Goal: Task Accomplishment & Management: Manage account settings

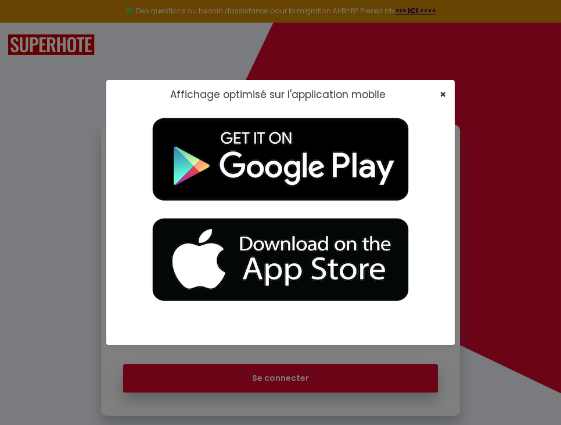
type input "[EMAIL_ADDRESS][DOMAIN_NAME]"
click at [443, 93] on span "×" at bounding box center [442, 94] width 6 height 15
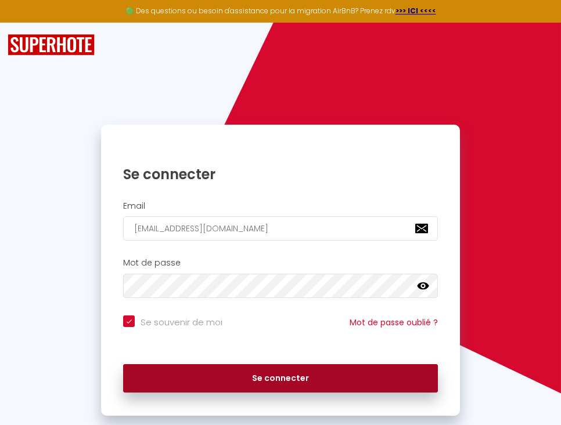
click at [224, 386] on button "Se connecter" at bounding box center [280, 379] width 314 height 29
checkbox input "true"
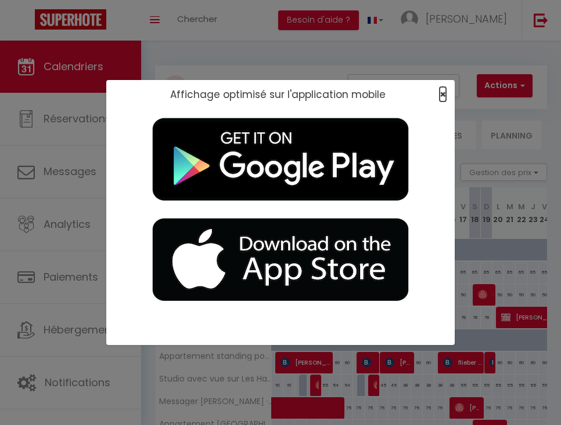
click at [441, 93] on span "×" at bounding box center [442, 94] width 6 height 15
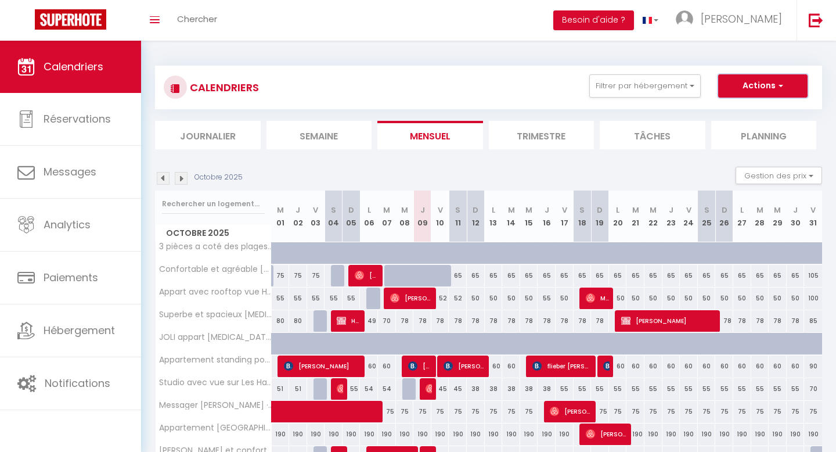
click at [560, 83] on span "button" at bounding box center [778, 86] width 7 height 12
click at [560, 176] on button "Gestion des prix" at bounding box center [778, 175] width 86 height 17
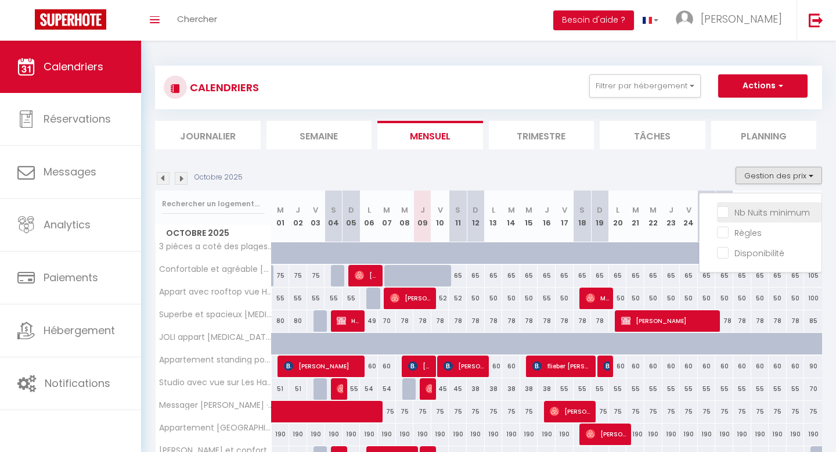
click at [560, 211] on input "Nb Nuits minimum" at bounding box center [769, 211] width 104 height 12
checkbox input "true"
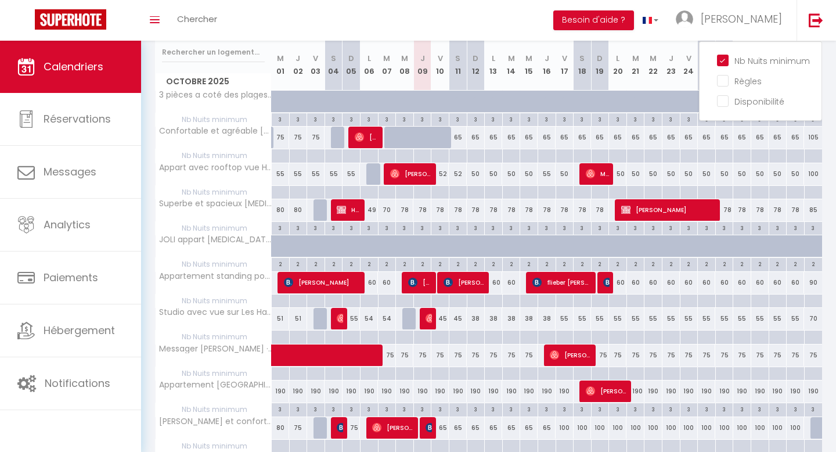
scroll to position [153, 0]
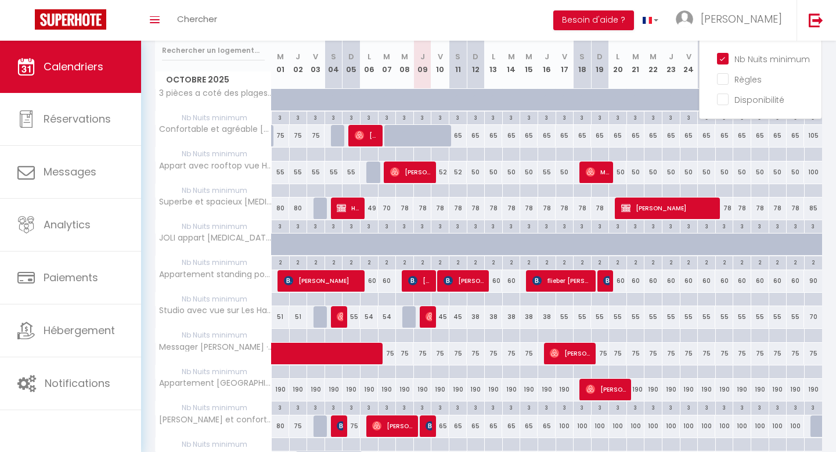
click at [284, 228] on div "3" at bounding box center [280, 225] width 17 height 11
type input "3"
type input "Mer 01 Octobre 2025"
type input "Jeu 02 Octobre 2025"
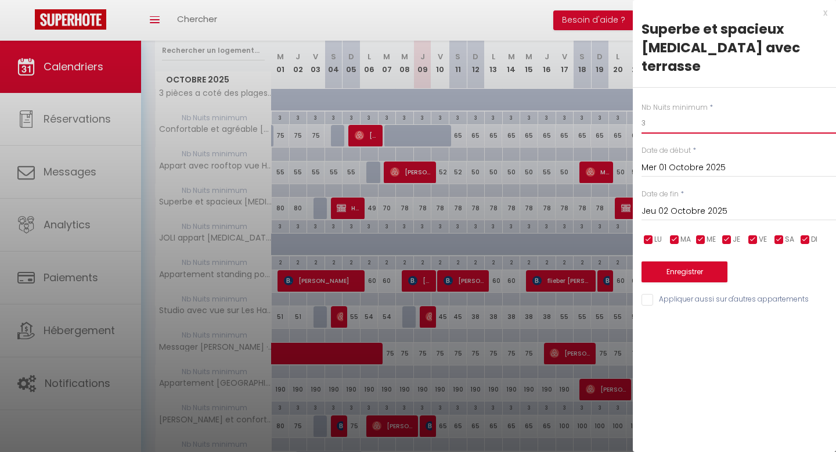
click at [560, 113] on input "3" at bounding box center [738, 123] width 194 height 21
type input "2"
click at [560, 204] on input "Jeu 02 Octobre 2025" at bounding box center [738, 211] width 194 height 15
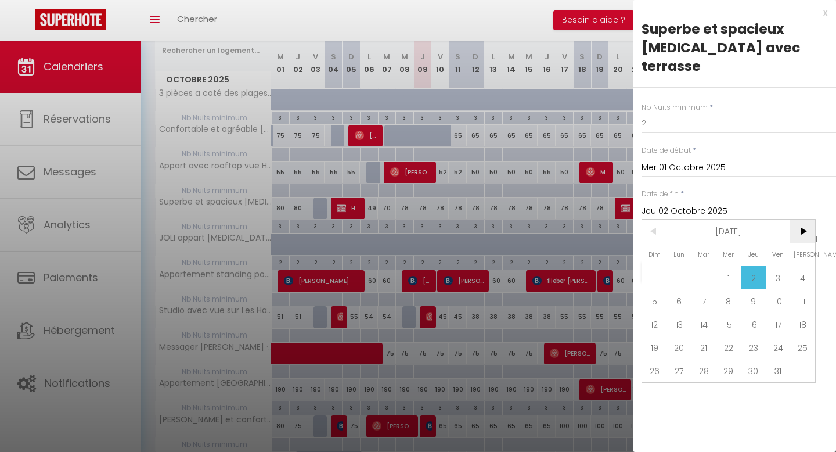
click at [560, 219] on span ">" at bounding box center [802, 230] width 25 height 23
click at [560, 312] on span "18" at bounding box center [753, 323] width 25 height 23
type input "Jeu 18 Décembre 2025"
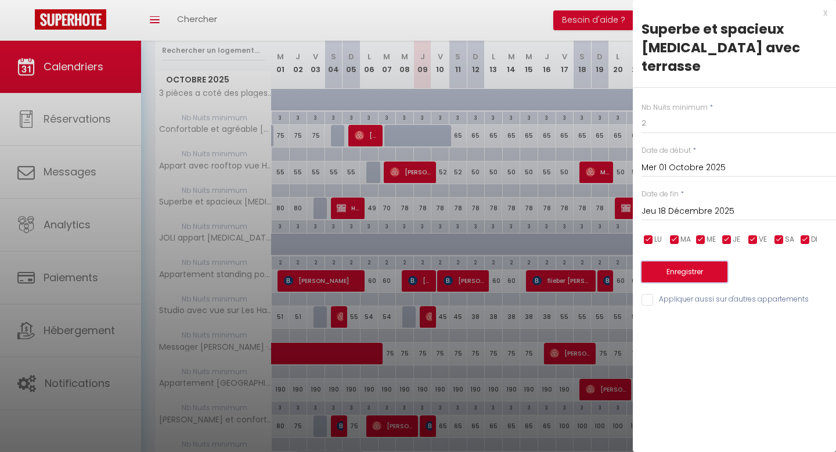
click at [560, 261] on button "Enregistrer" at bounding box center [684, 271] width 86 height 21
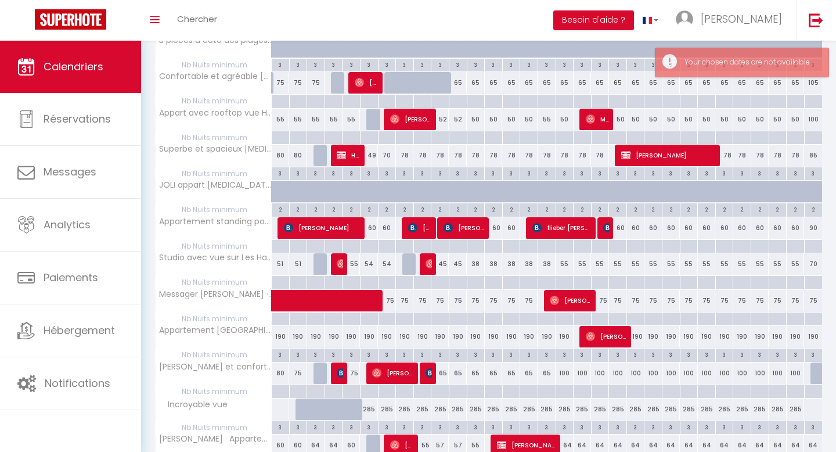
scroll to position [207, 0]
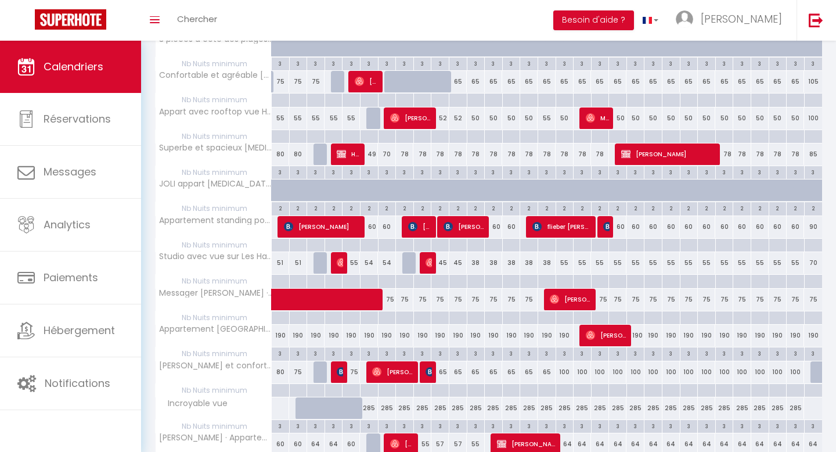
click at [278, 175] on div "3" at bounding box center [280, 171] width 17 height 11
type input "3"
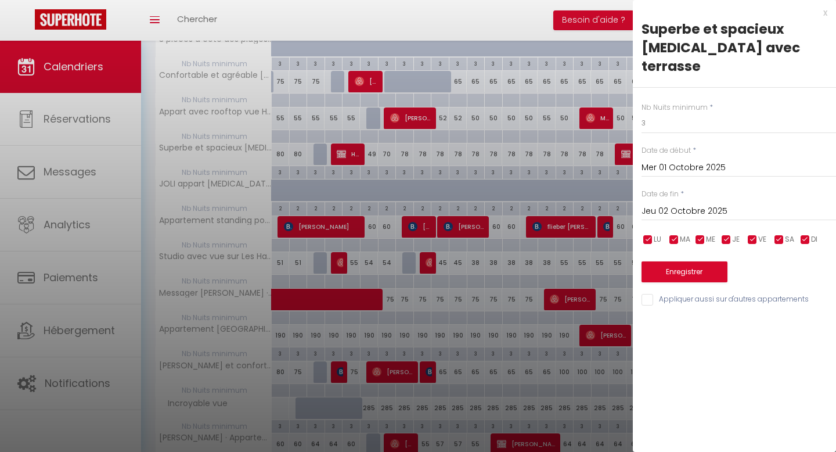
click at [560, 204] on input "Jeu 02 Octobre 2025" at bounding box center [738, 211] width 194 height 15
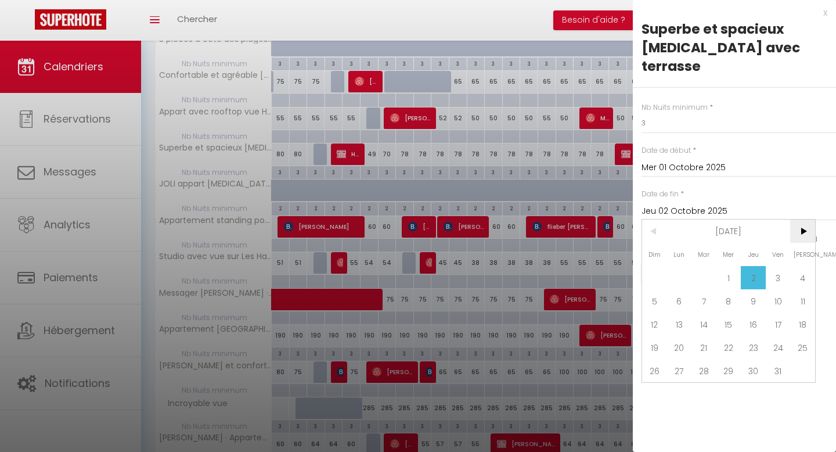
click at [560, 219] on span ">" at bounding box center [802, 230] width 25 height 23
click at [560, 219] on span "<" at bounding box center [654, 230] width 25 height 23
click at [560, 312] on span "18" at bounding box center [753, 323] width 25 height 23
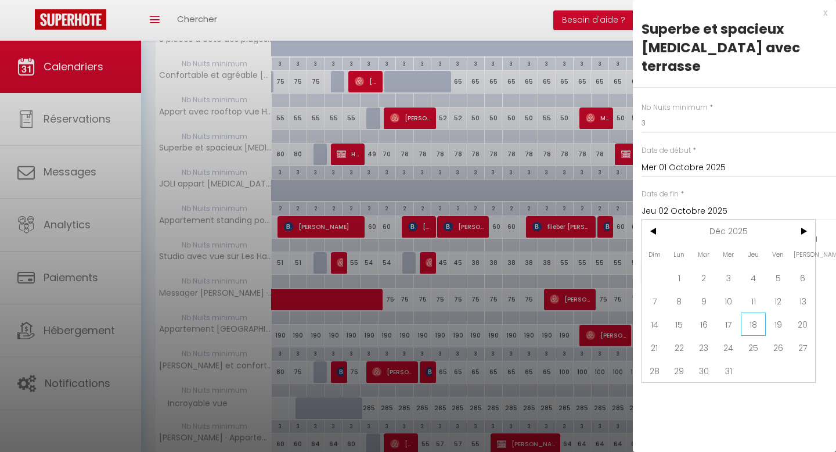
type input "Jeu 18 Décembre 2025"
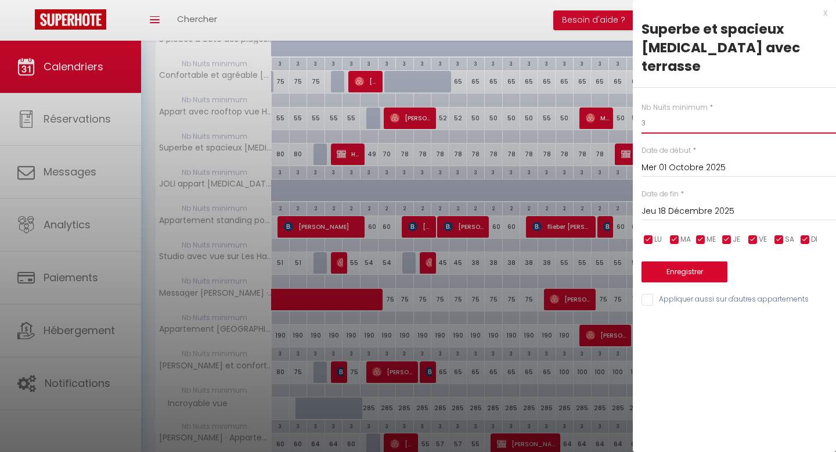
click at [560, 113] on input "3" at bounding box center [738, 123] width 194 height 21
type input "2"
click at [560, 261] on button "Enregistrer" at bounding box center [684, 271] width 86 height 21
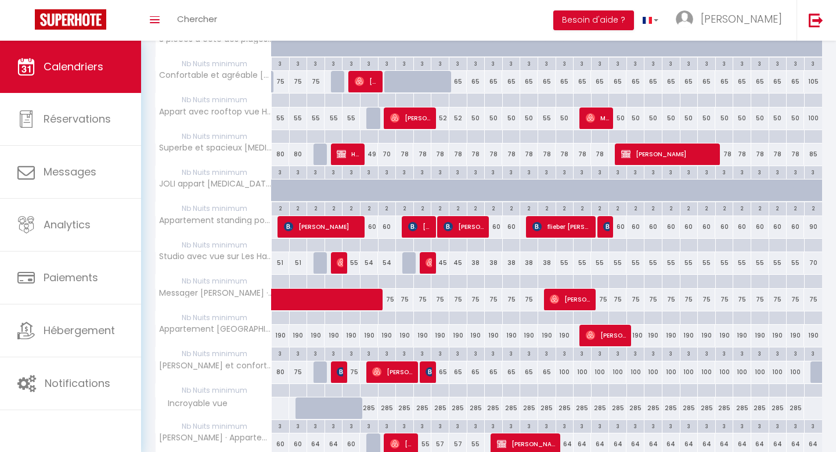
click at [510, 176] on div "3" at bounding box center [511, 171] width 17 height 11
type input "3"
type input "[DATE]"
type input "Mer 15 Octobre 2025"
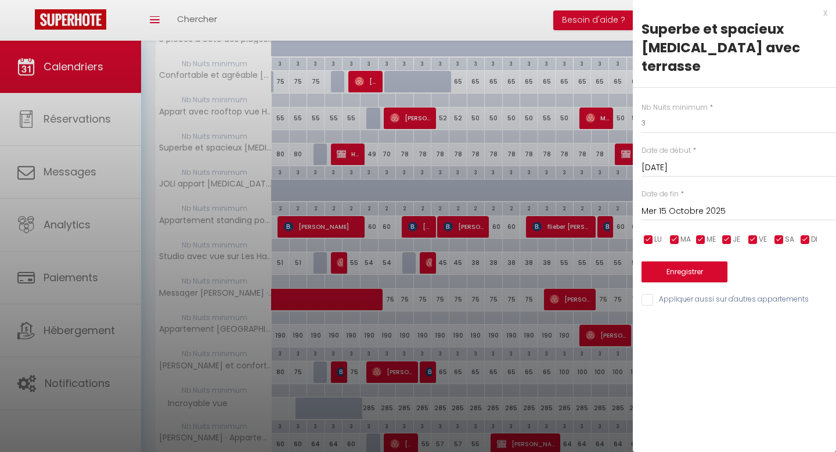
click at [560, 160] on input "[DATE]" at bounding box center [738, 167] width 194 height 15
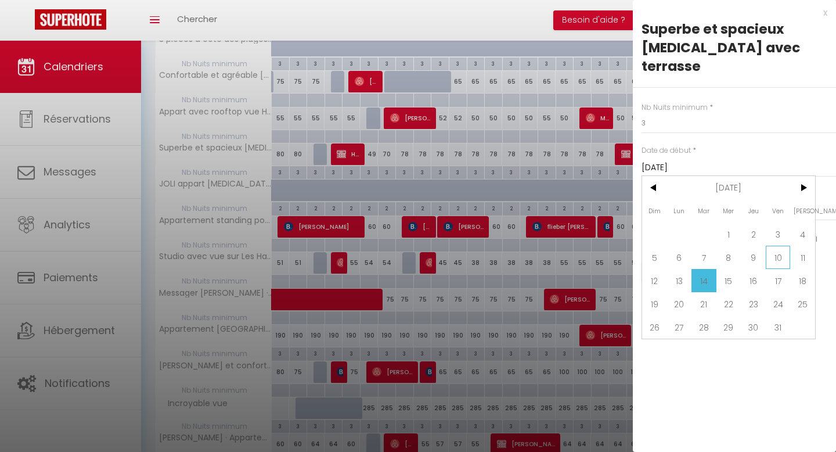
click at [560, 246] on span "10" at bounding box center [778, 257] width 25 height 23
type input "Ven 10 Octobre 2025"
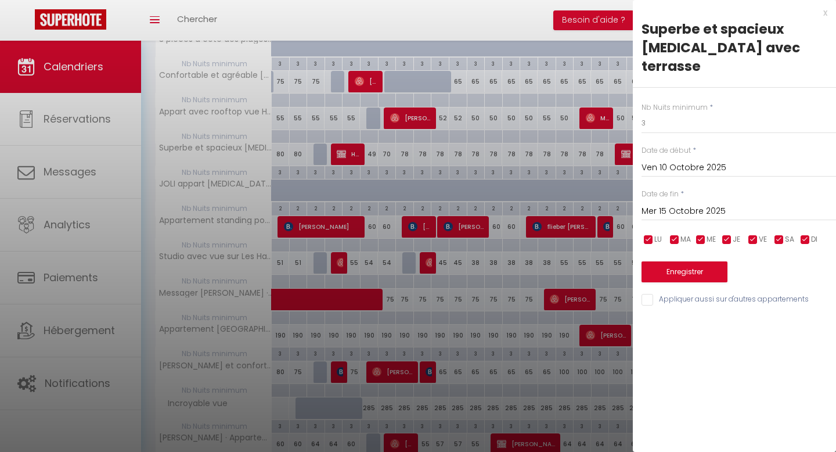
click at [560, 204] on input "Mer 15 Octobre 2025" at bounding box center [738, 211] width 194 height 15
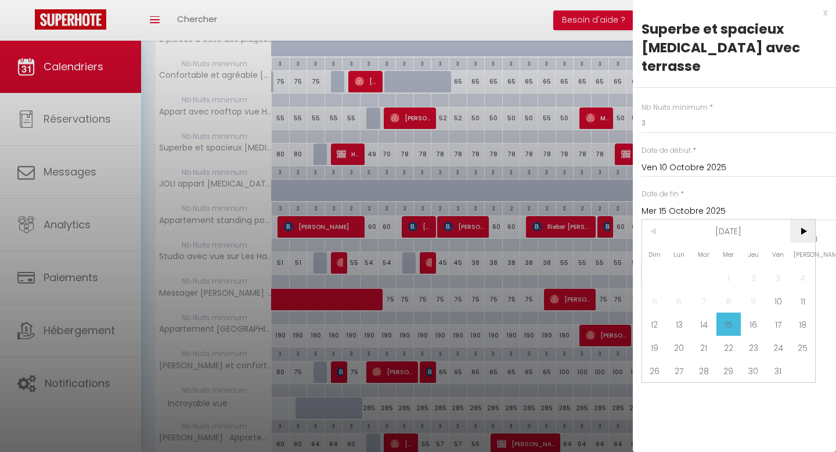
click at [560, 219] on span ">" at bounding box center [802, 230] width 25 height 23
click at [560, 219] on span "<" at bounding box center [654, 230] width 25 height 23
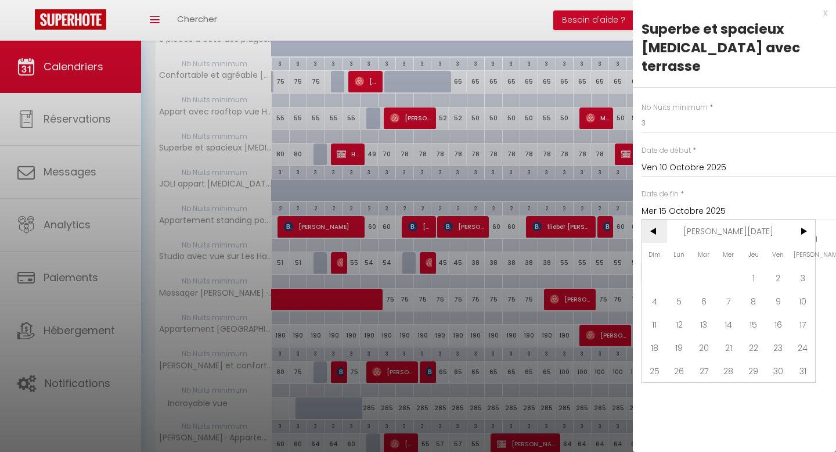
click at [560, 219] on span "<" at bounding box center [654, 230] width 25 height 23
click at [560, 312] on span "18" at bounding box center [753, 323] width 25 height 23
type input "Jeu 18 Décembre 2025"
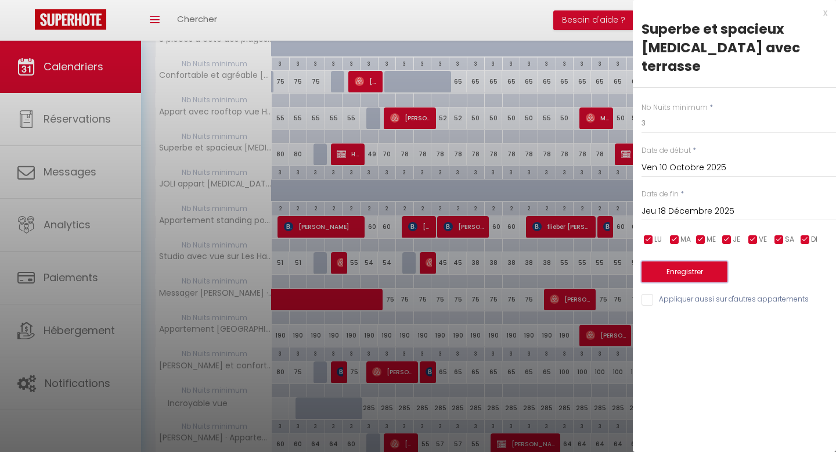
click at [560, 261] on button "Enregistrer" at bounding box center [684, 271] width 86 height 21
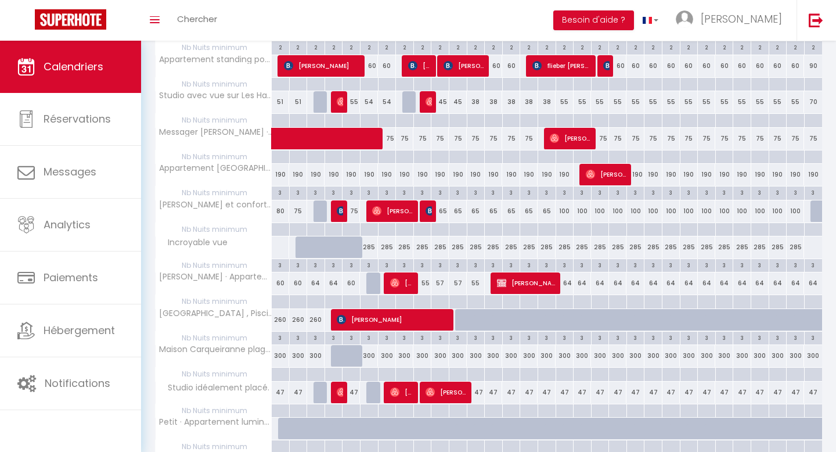
scroll to position [376, 0]
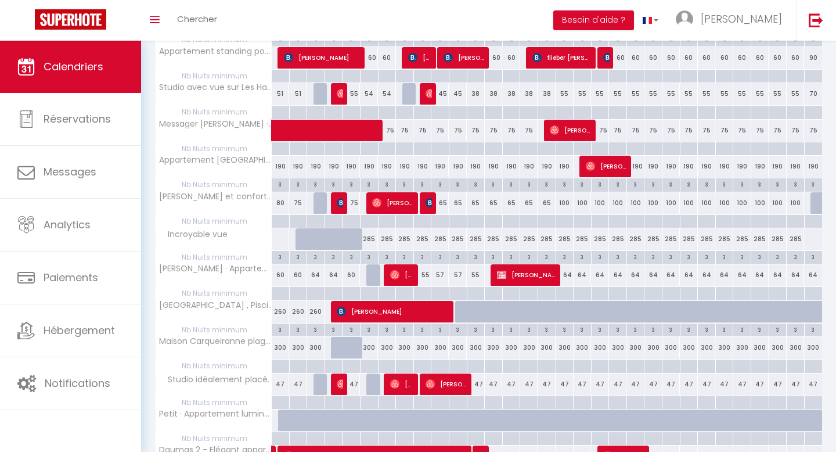
click at [543, 183] on div "3" at bounding box center [546, 183] width 17 height 11
type input "3"
type input "Jeu 16 Octobre 2025"
type input "Ven 17 Octobre 2025"
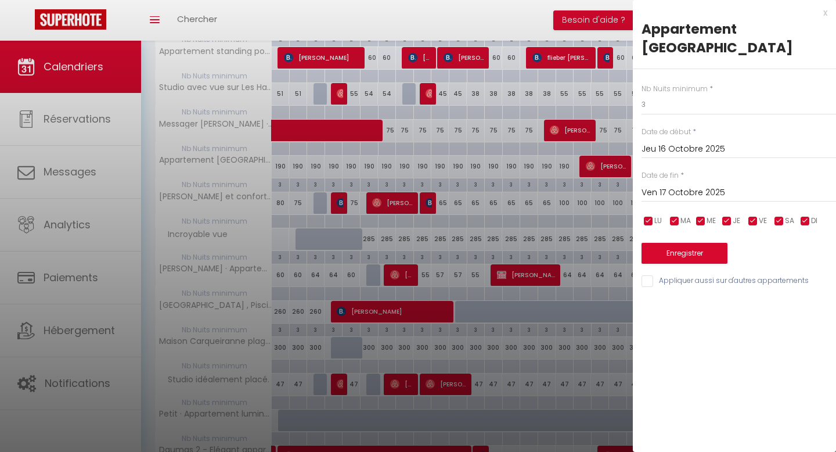
click at [560, 153] on input "Jeu 16 Octobre 2025" at bounding box center [738, 149] width 194 height 15
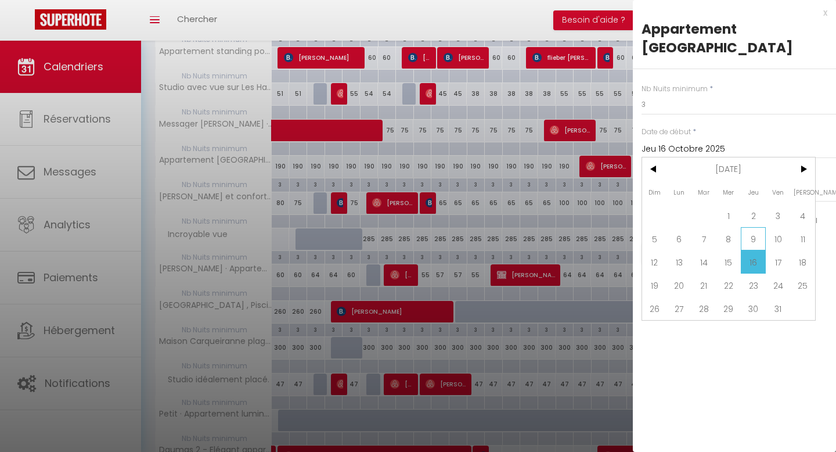
click at [560, 240] on span "9" at bounding box center [753, 238] width 25 height 23
type input "Jeu 09 Octobre 2025"
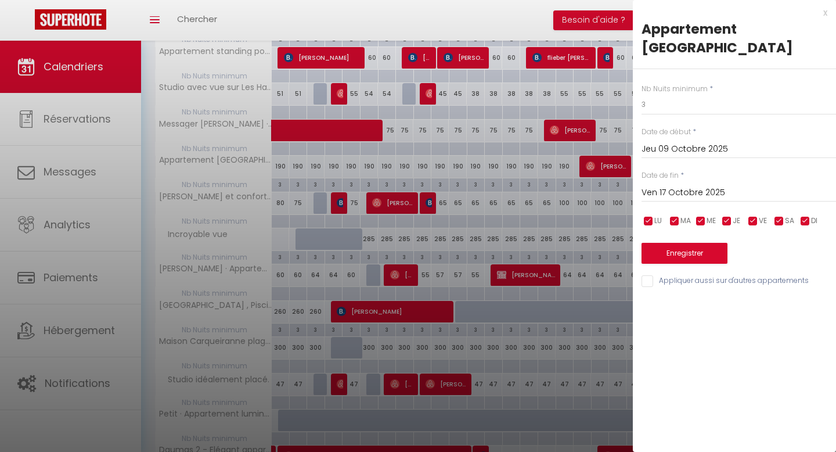
click at [560, 190] on input "Ven 17 Octobre 2025" at bounding box center [738, 192] width 194 height 15
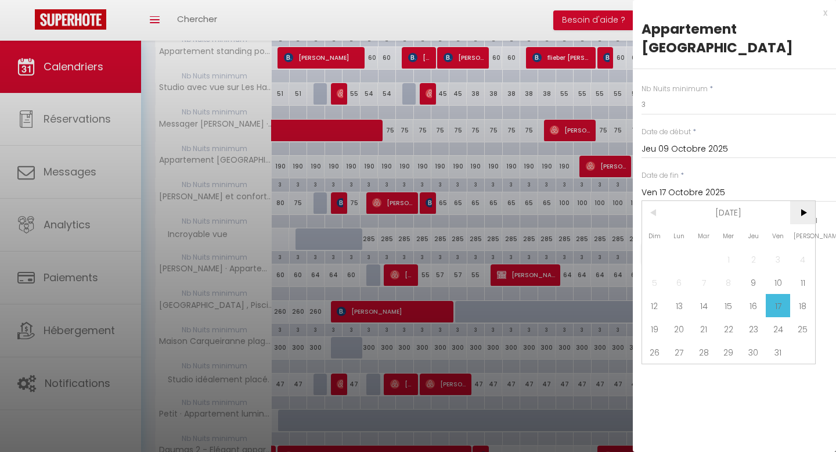
click at [560, 210] on span ">" at bounding box center [802, 212] width 25 height 23
click at [560, 211] on span "<" at bounding box center [654, 212] width 25 height 23
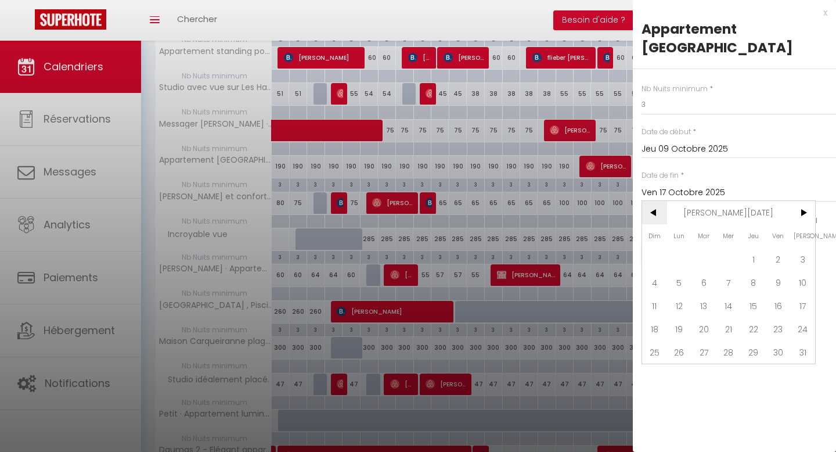
click at [560, 211] on span "<" at bounding box center [654, 212] width 25 height 23
click at [560, 306] on span "18" at bounding box center [753, 305] width 25 height 23
type input "Jeu 18 Décembre 2025"
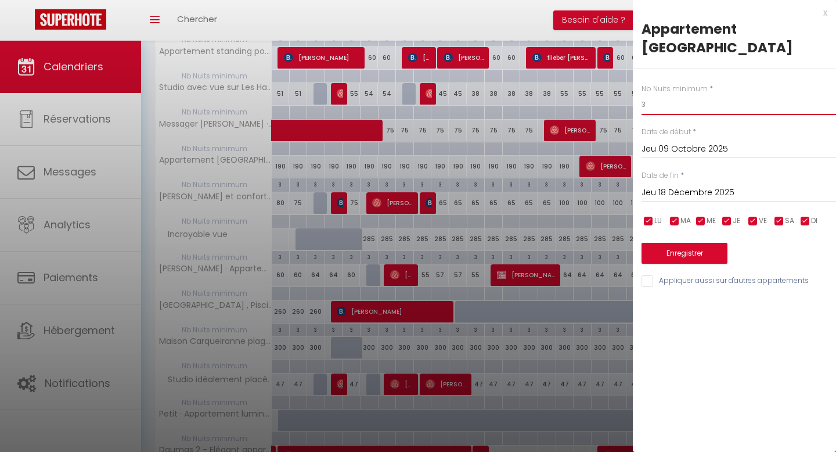
click at [560, 110] on input "3" at bounding box center [738, 104] width 194 height 21
type input "2"
click at [560, 246] on button "Enregistrer" at bounding box center [684, 253] width 86 height 21
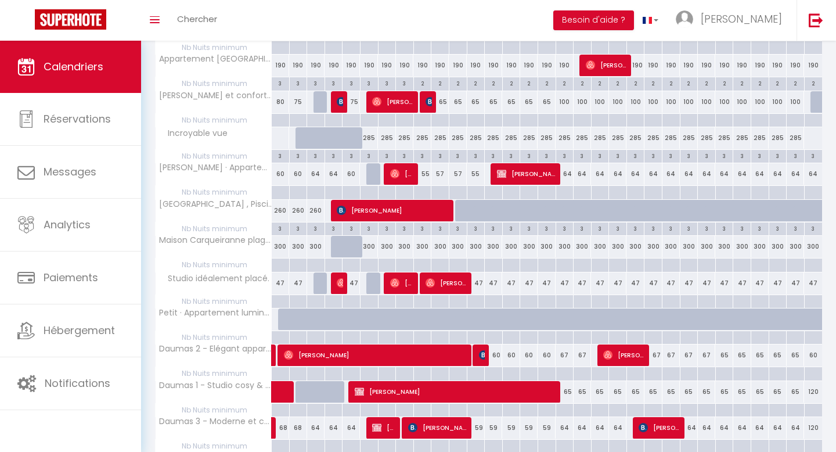
scroll to position [490, 0]
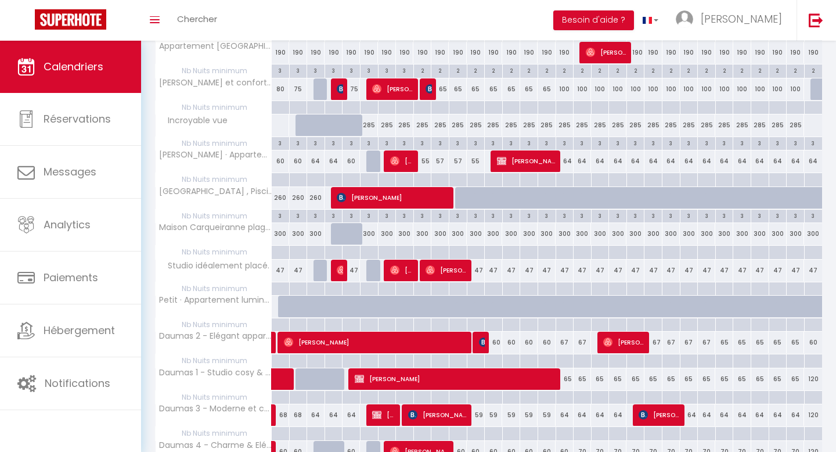
click at [438, 215] on div "3" at bounding box center [439, 215] width 17 height 11
type input "3"
type input "Ven 10 Octobre 2025"
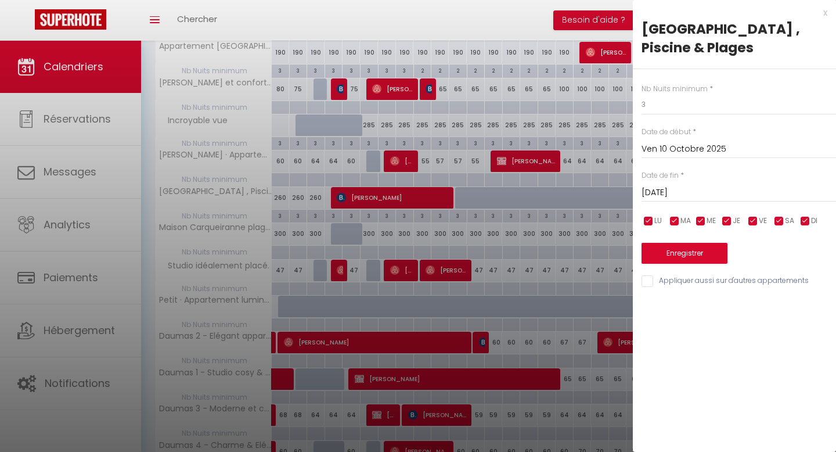
click at [560, 147] on input "Ven 10 Octobre 2025" at bounding box center [738, 149] width 194 height 15
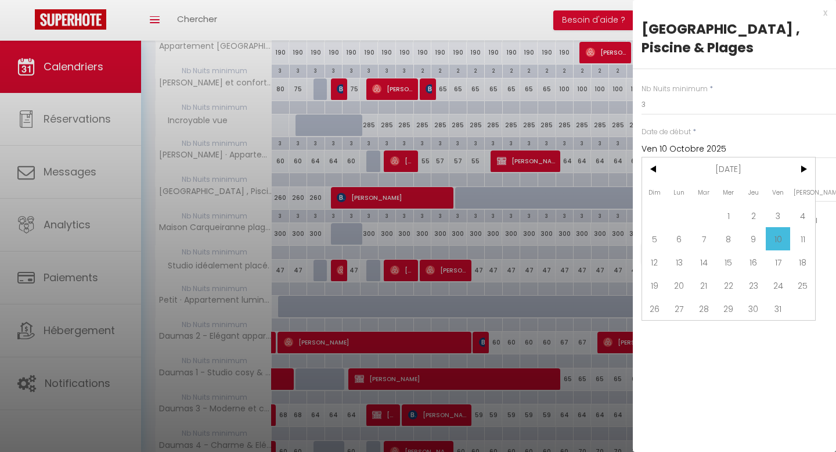
click at [560, 237] on span "10" at bounding box center [778, 238] width 25 height 23
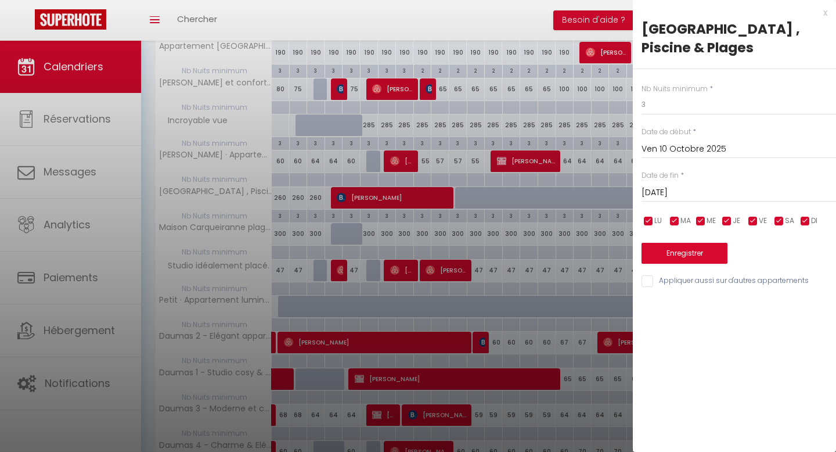
click at [560, 192] on input "[DATE]" at bounding box center [738, 192] width 194 height 15
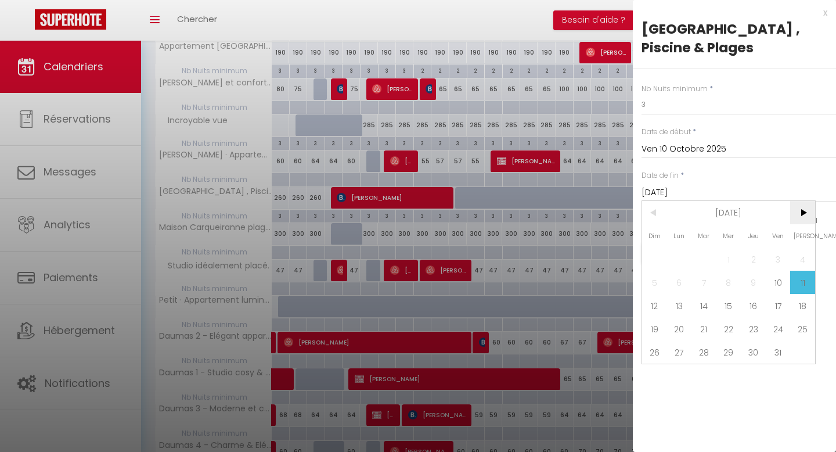
click at [560, 215] on span ">" at bounding box center [802, 212] width 25 height 23
click at [560, 215] on span "<" at bounding box center [654, 212] width 25 height 23
click at [560, 307] on span "18" at bounding box center [753, 305] width 25 height 23
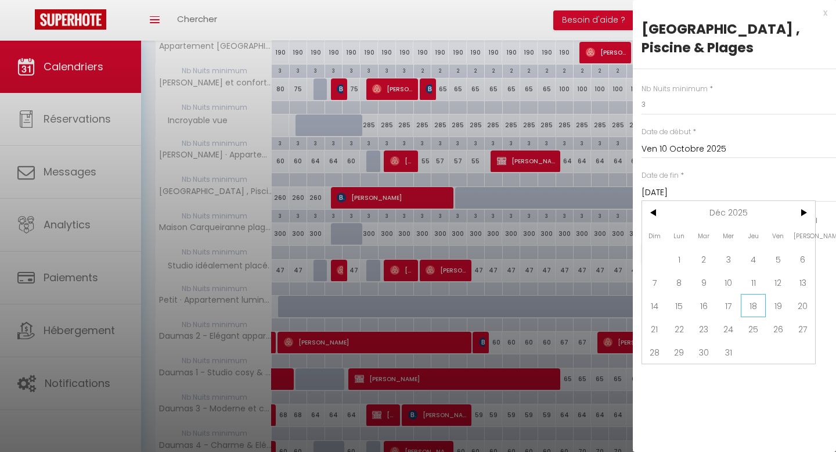
type input "Jeu 18 Décembre 2025"
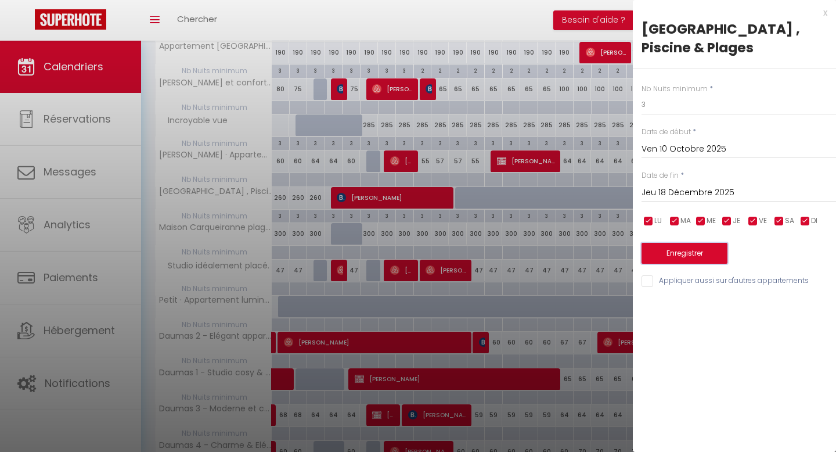
click at [560, 255] on button "Enregistrer" at bounding box center [684, 253] width 86 height 21
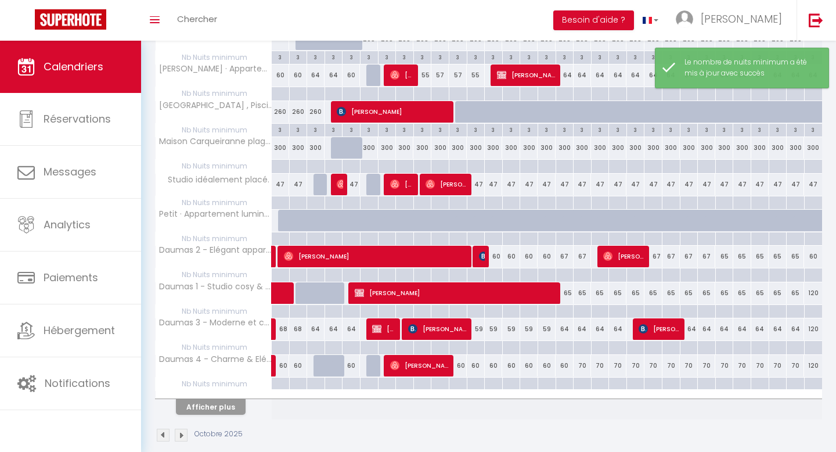
scroll to position [591, 0]
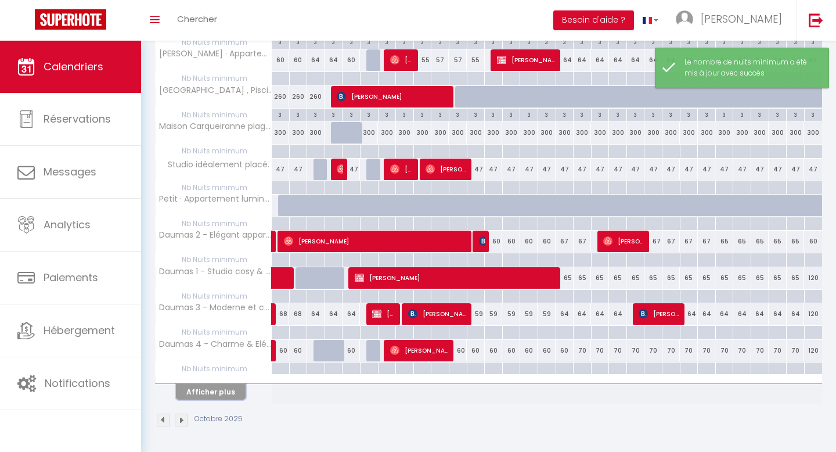
click at [213, 385] on button "Afficher plus" at bounding box center [211, 392] width 70 height 16
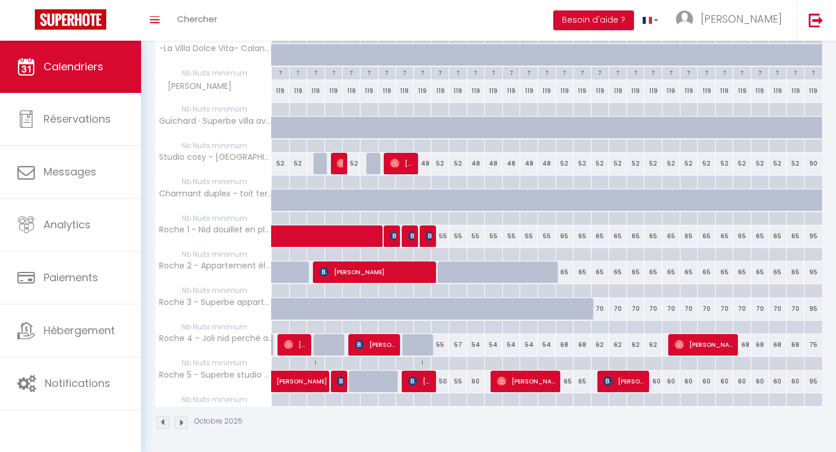
scroll to position [925, 0]
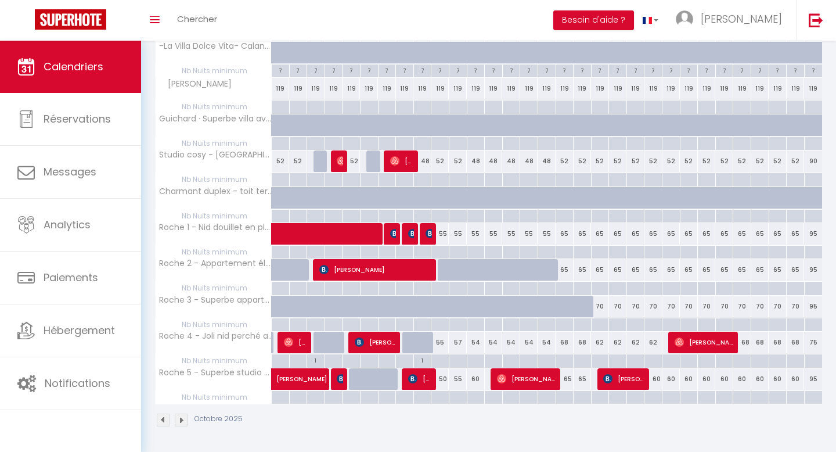
click at [182, 421] on img at bounding box center [181, 419] width 13 height 13
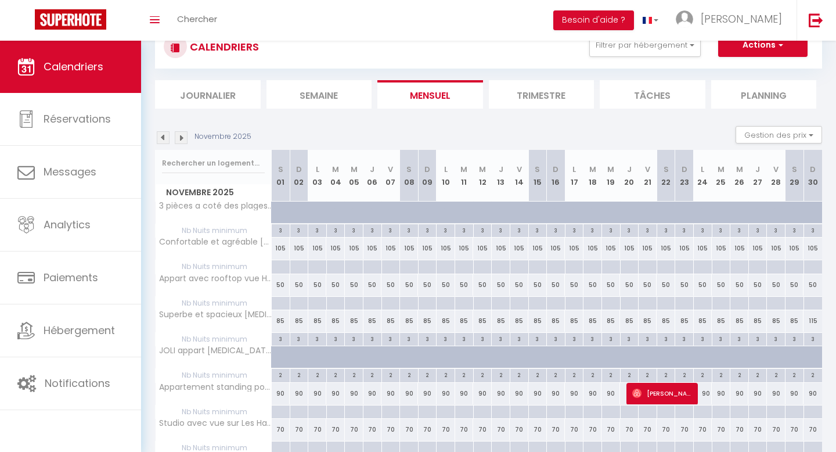
scroll to position [591, 0]
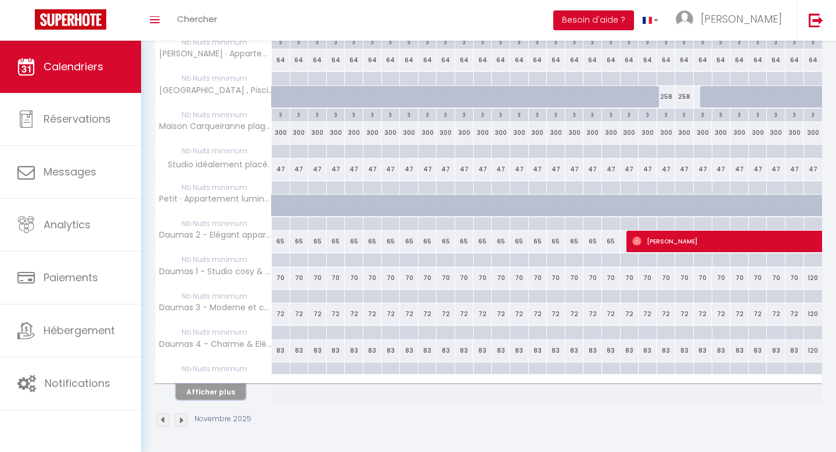
click at [206, 391] on button "Afficher plus" at bounding box center [211, 392] width 70 height 16
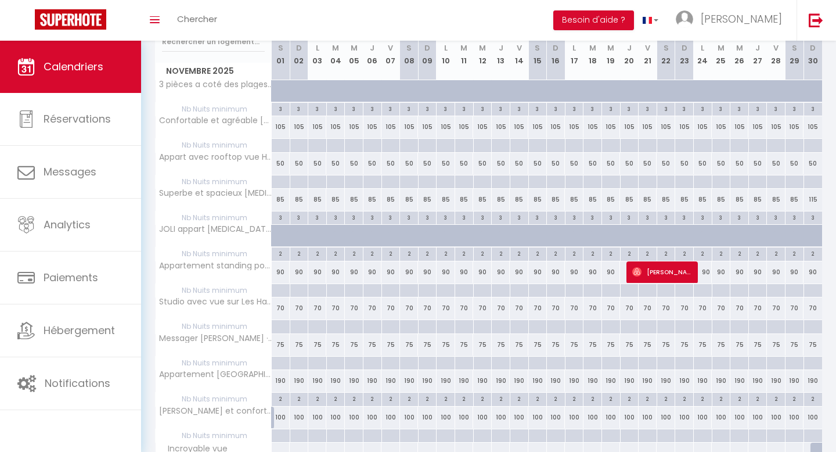
scroll to position [0, 0]
